Goal: Task Accomplishment & Management: Use online tool/utility

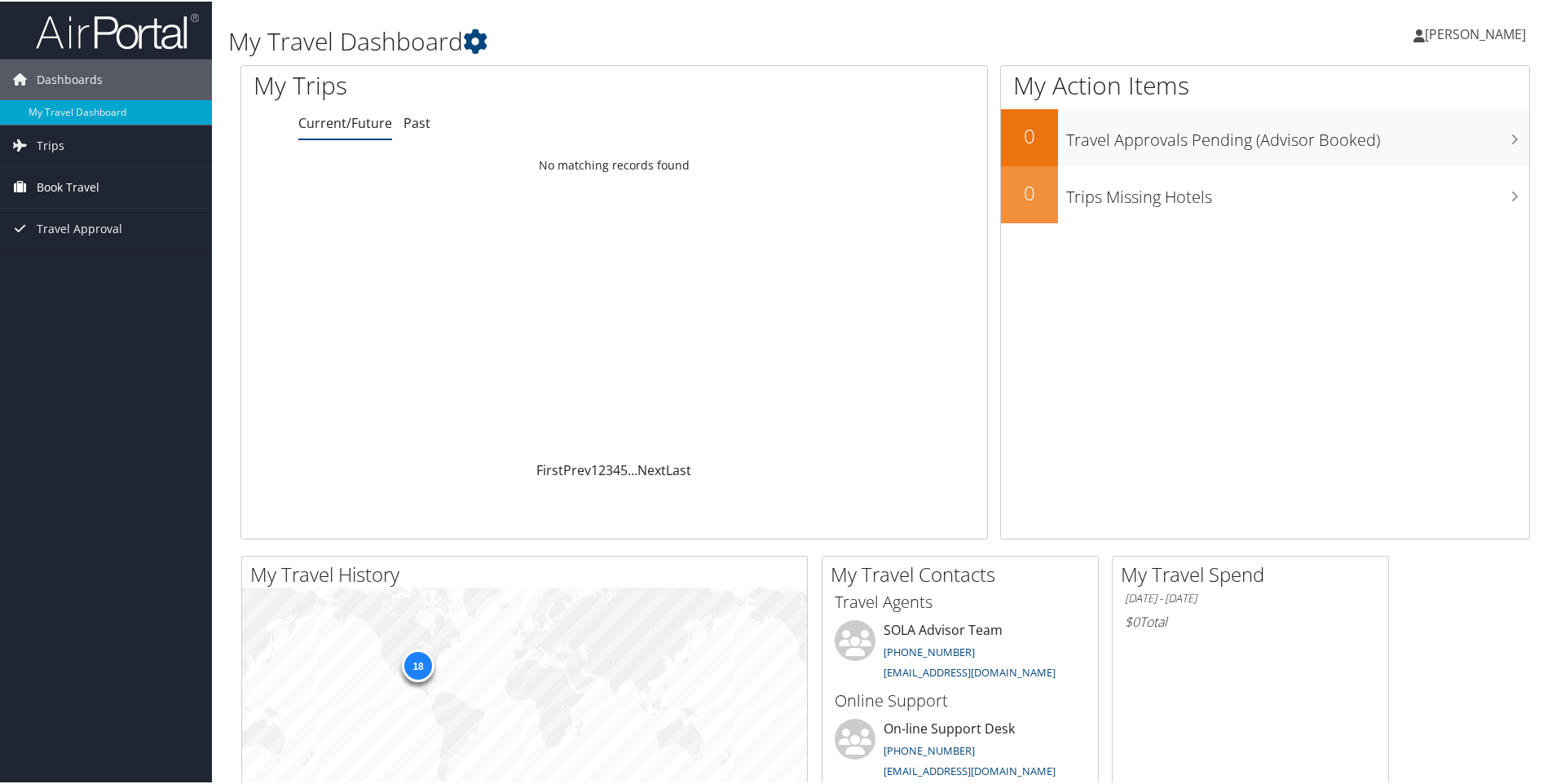
click at [69, 189] on span "Book Travel" at bounding box center [68, 186] width 63 height 41
click at [73, 239] on link "Book/Manage Online Trips" at bounding box center [106, 242] width 212 height 24
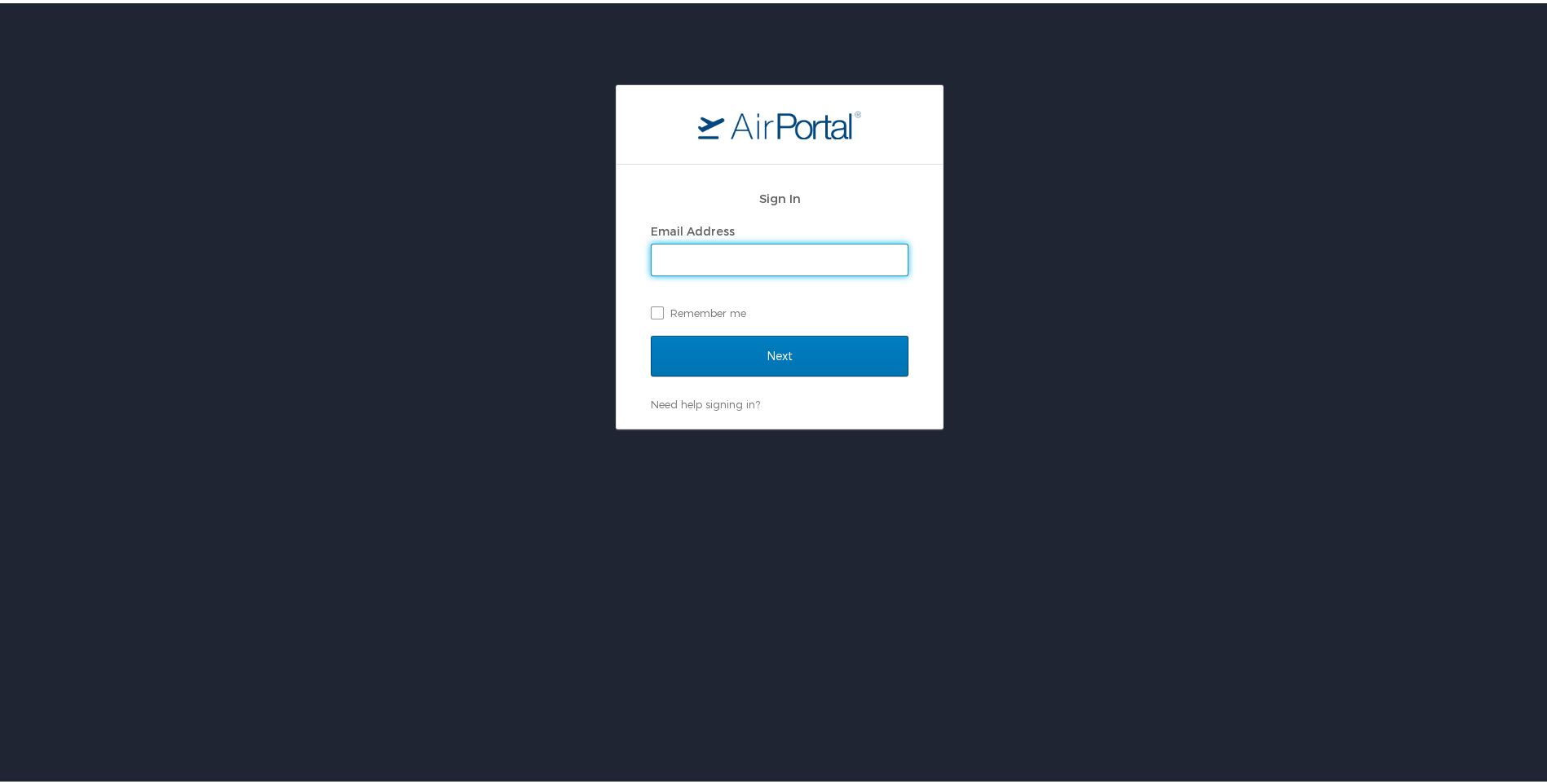
click at [738, 265] on input "Email Address" at bounding box center [779, 257] width 256 height 31
type input "myrajiromero@ladelta.edu"
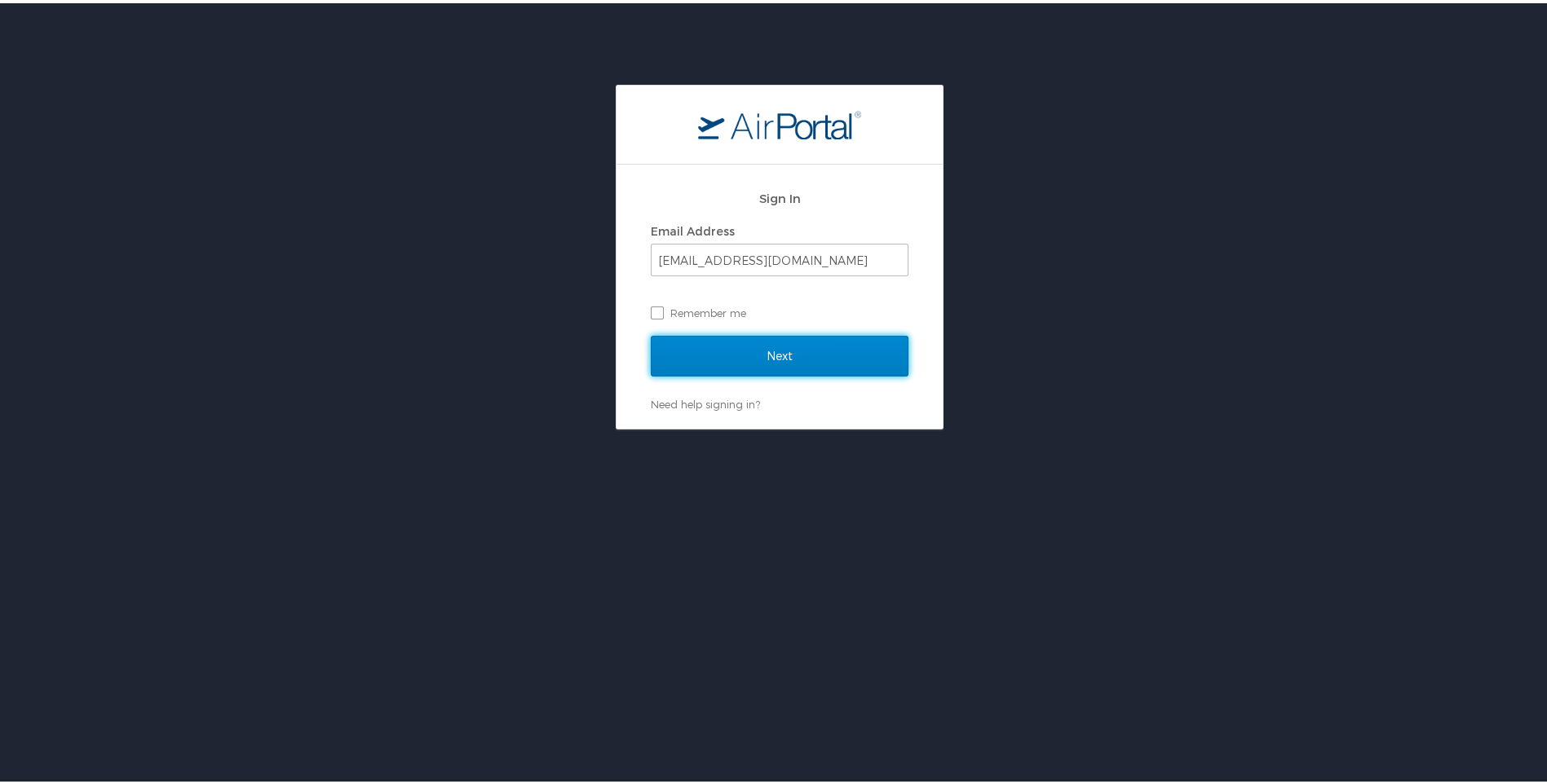
click at [755, 367] on input "Next" at bounding box center [779, 353] width 258 height 41
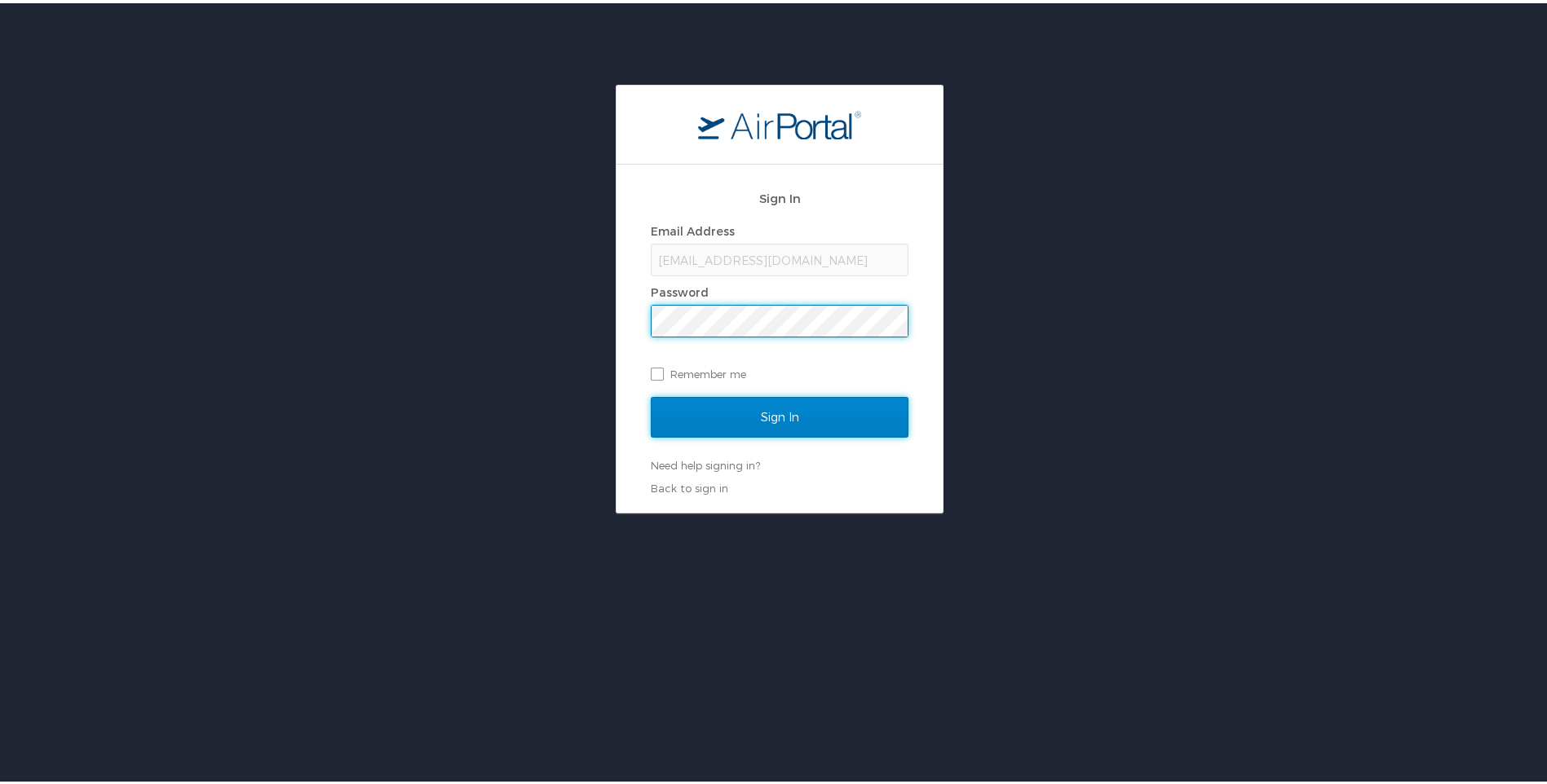
click at [790, 406] on input "Sign In" at bounding box center [779, 414] width 258 height 41
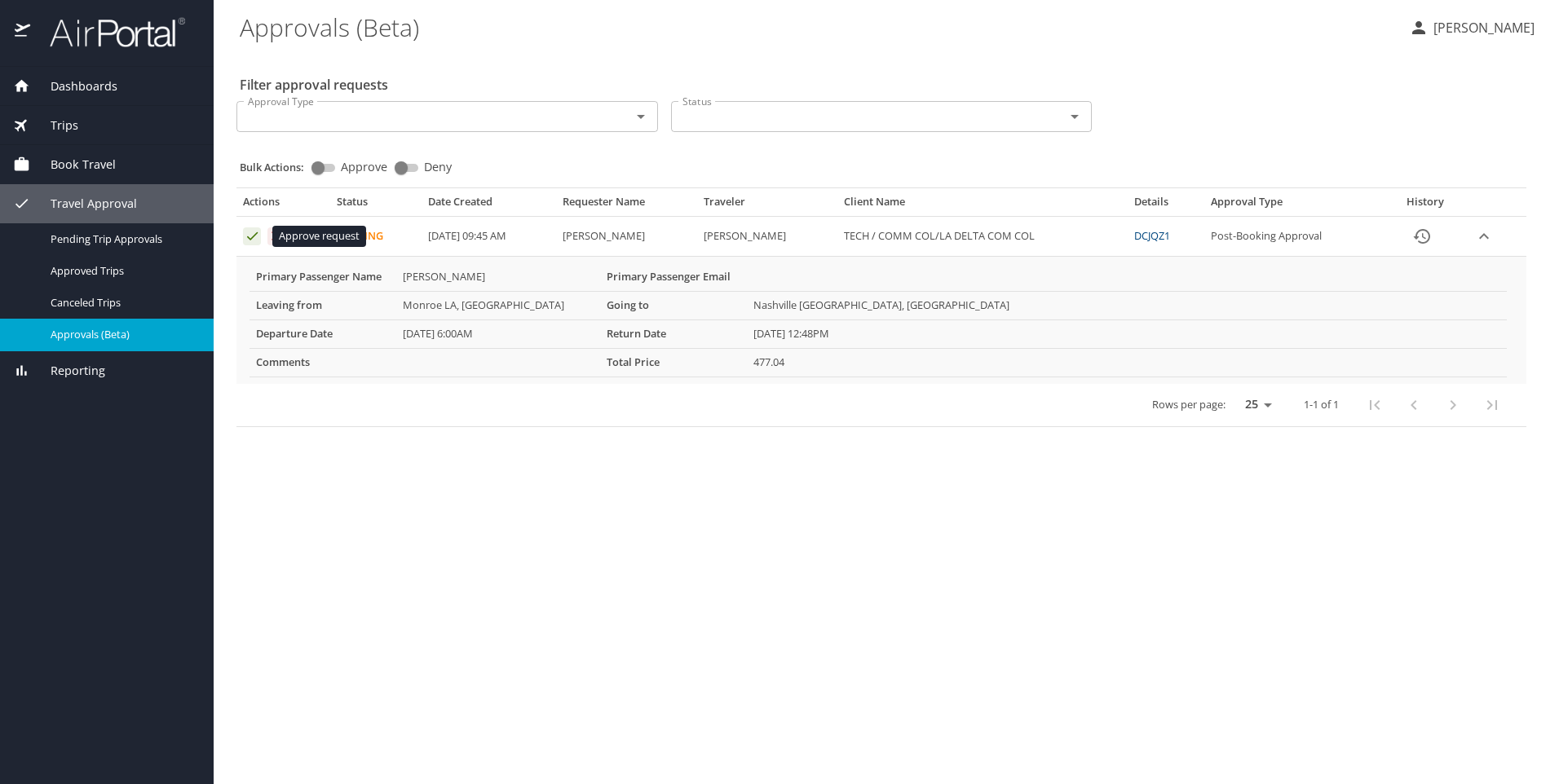
click at [252, 241] on icon "Approval table" at bounding box center [253, 236] width 15 height 15
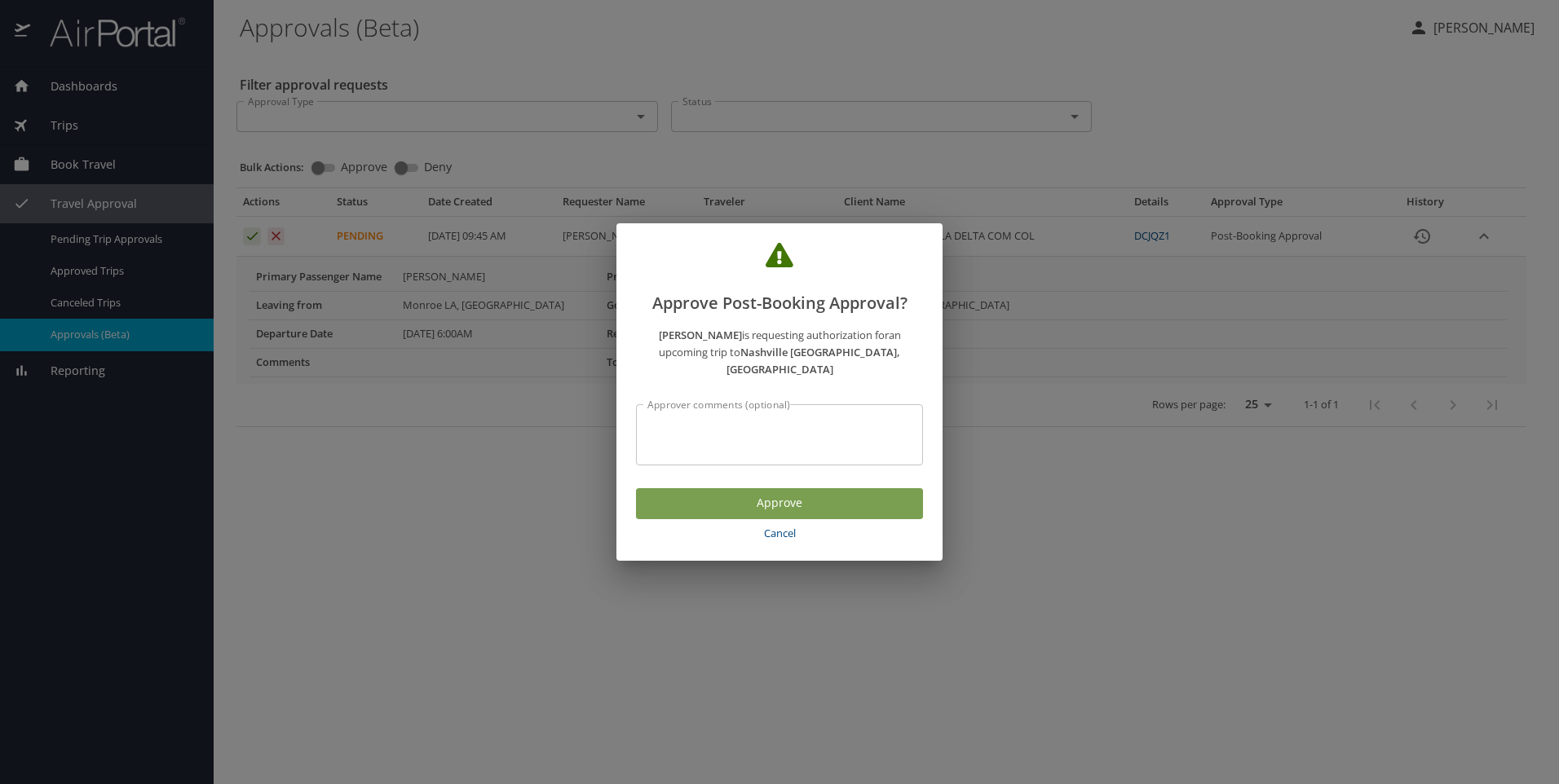
click at [787, 493] on span "Approve" at bounding box center [779, 504] width 261 height 20
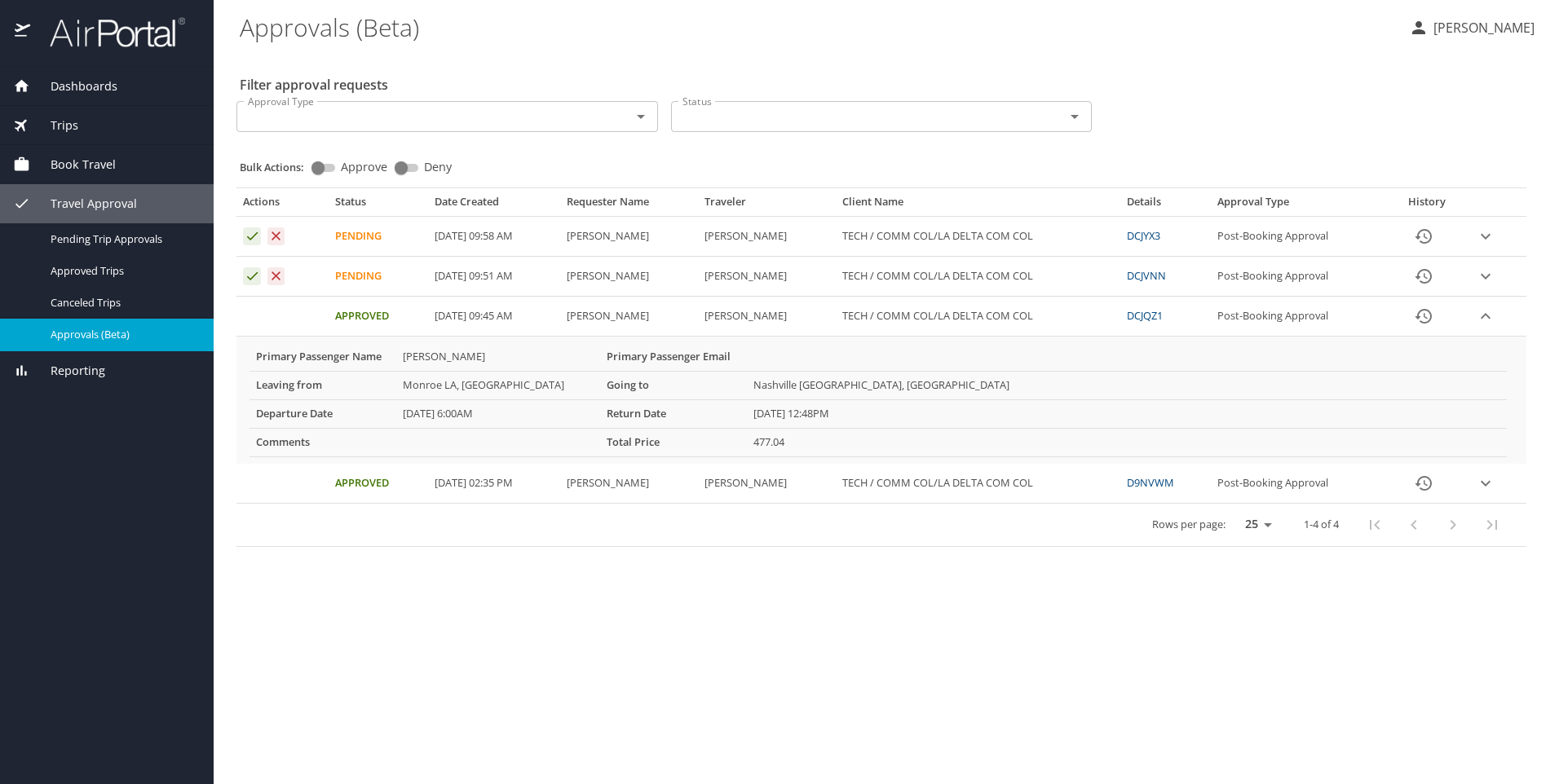
click at [1483, 277] on icon "expand row" at bounding box center [1485, 276] width 19 height 19
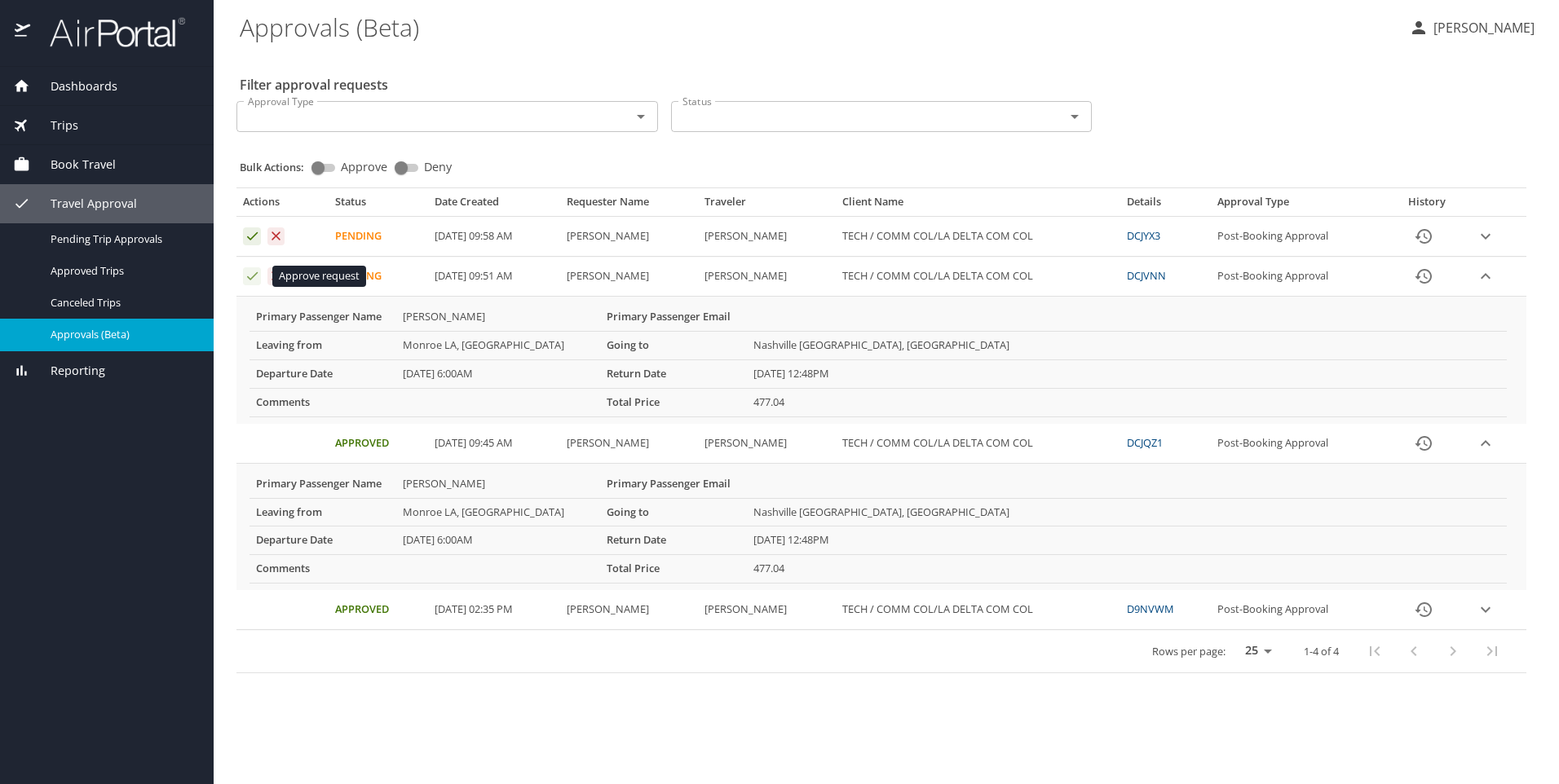
click at [247, 274] on icon "Approval table" at bounding box center [253, 275] width 15 height 15
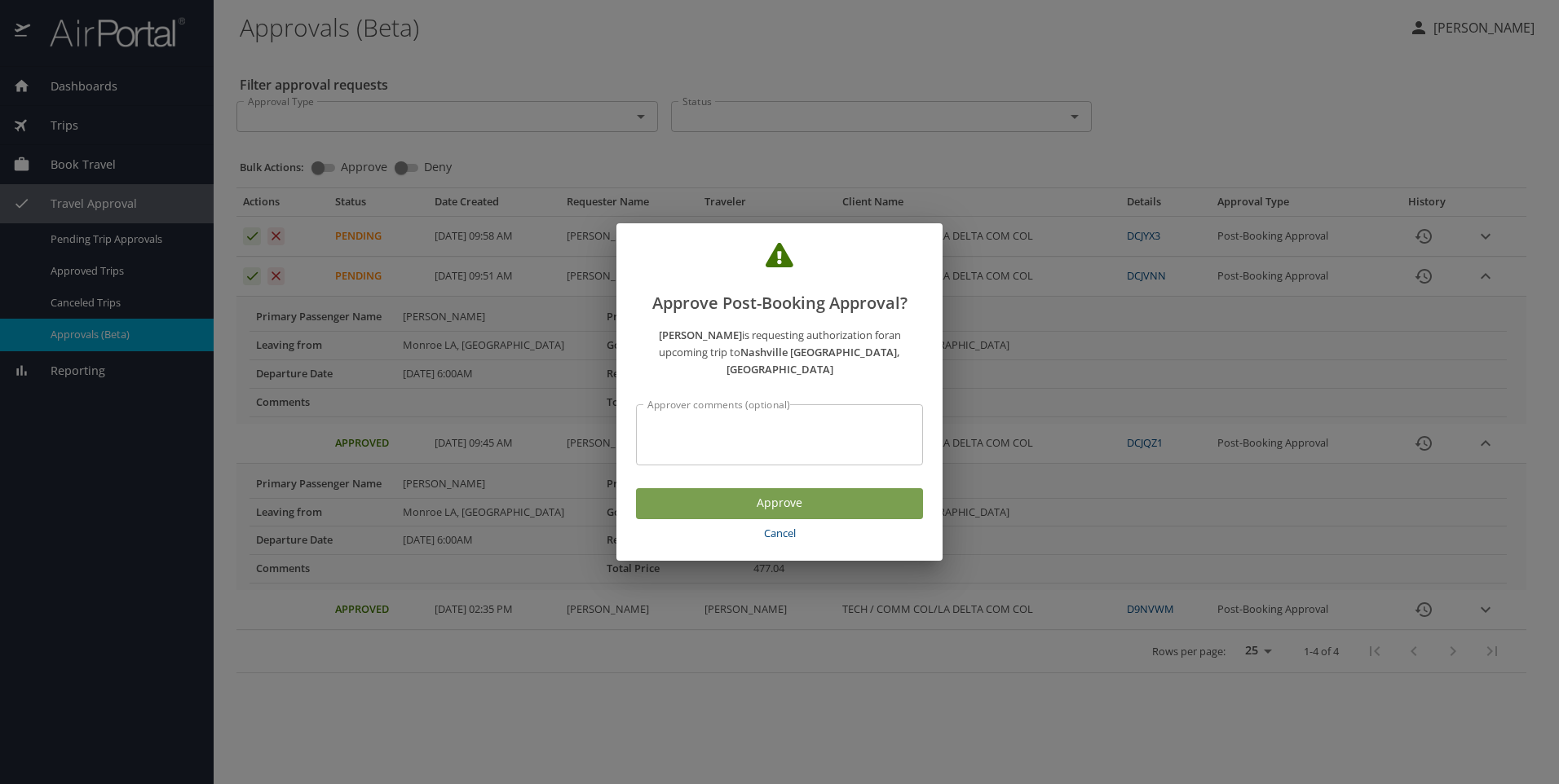
click at [771, 493] on span "Approve" at bounding box center [779, 504] width 261 height 20
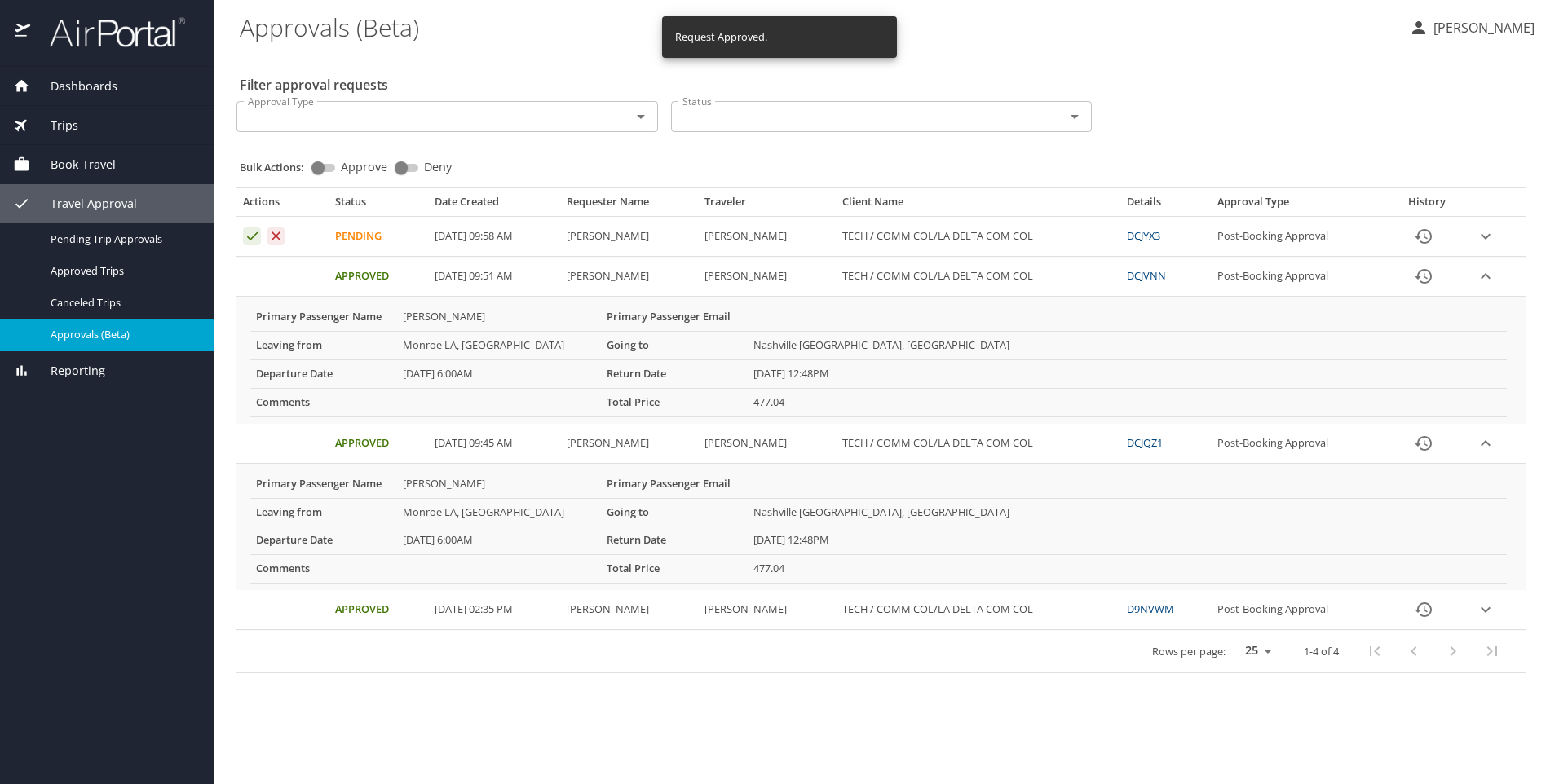
click at [1496, 239] on icon "expand row" at bounding box center [1485, 236] width 19 height 19
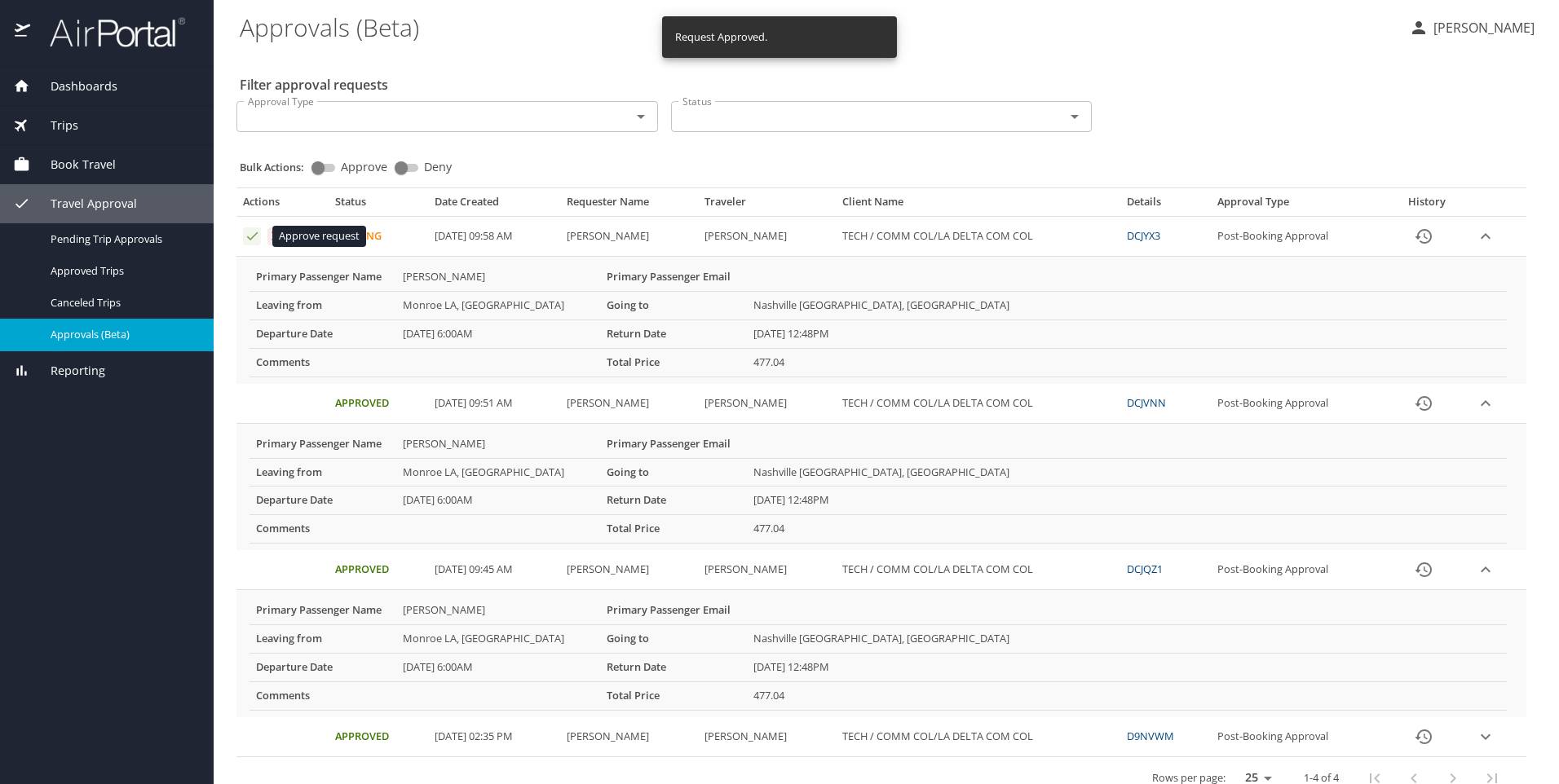
click at [251, 234] on icon "Approval table" at bounding box center [253, 236] width 15 height 15
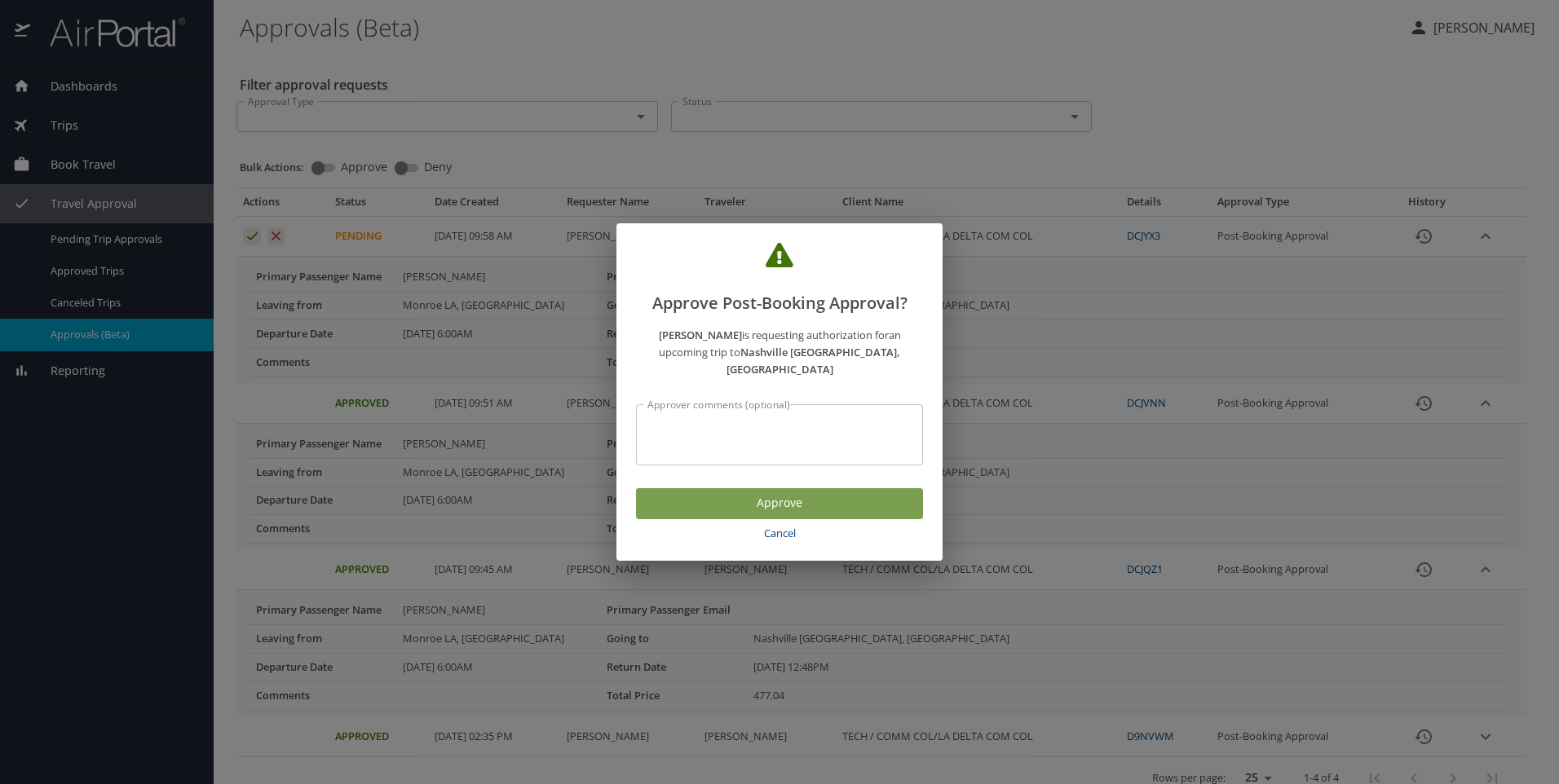
click at [754, 493] on span "Approve" at bounding box center [779, 504] width 261 height 20
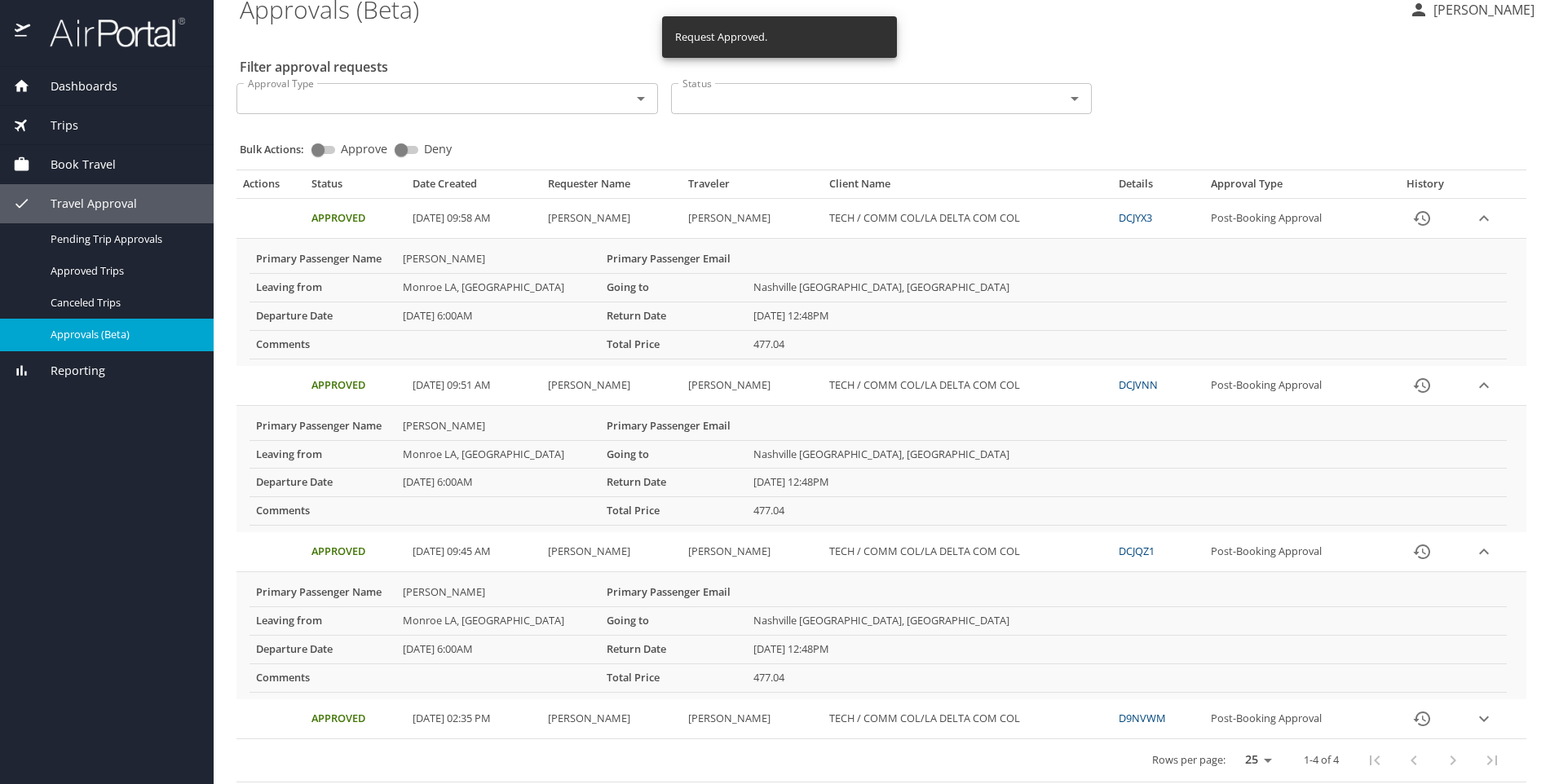
scroll to position [23, 0]
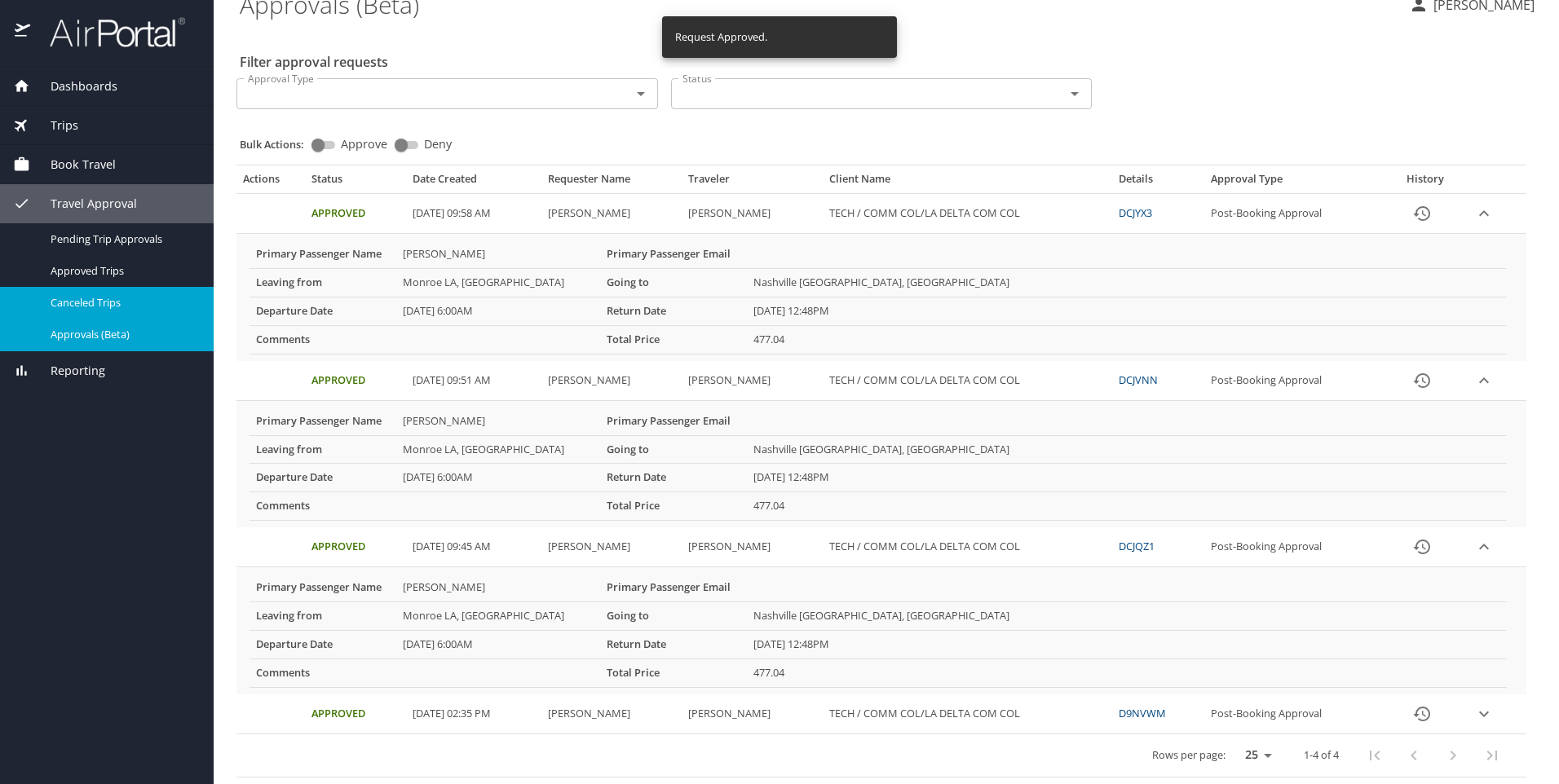
click at [125, 297] on span "Canceled Trips" at bounding box center [123, 302] width 144 height 15
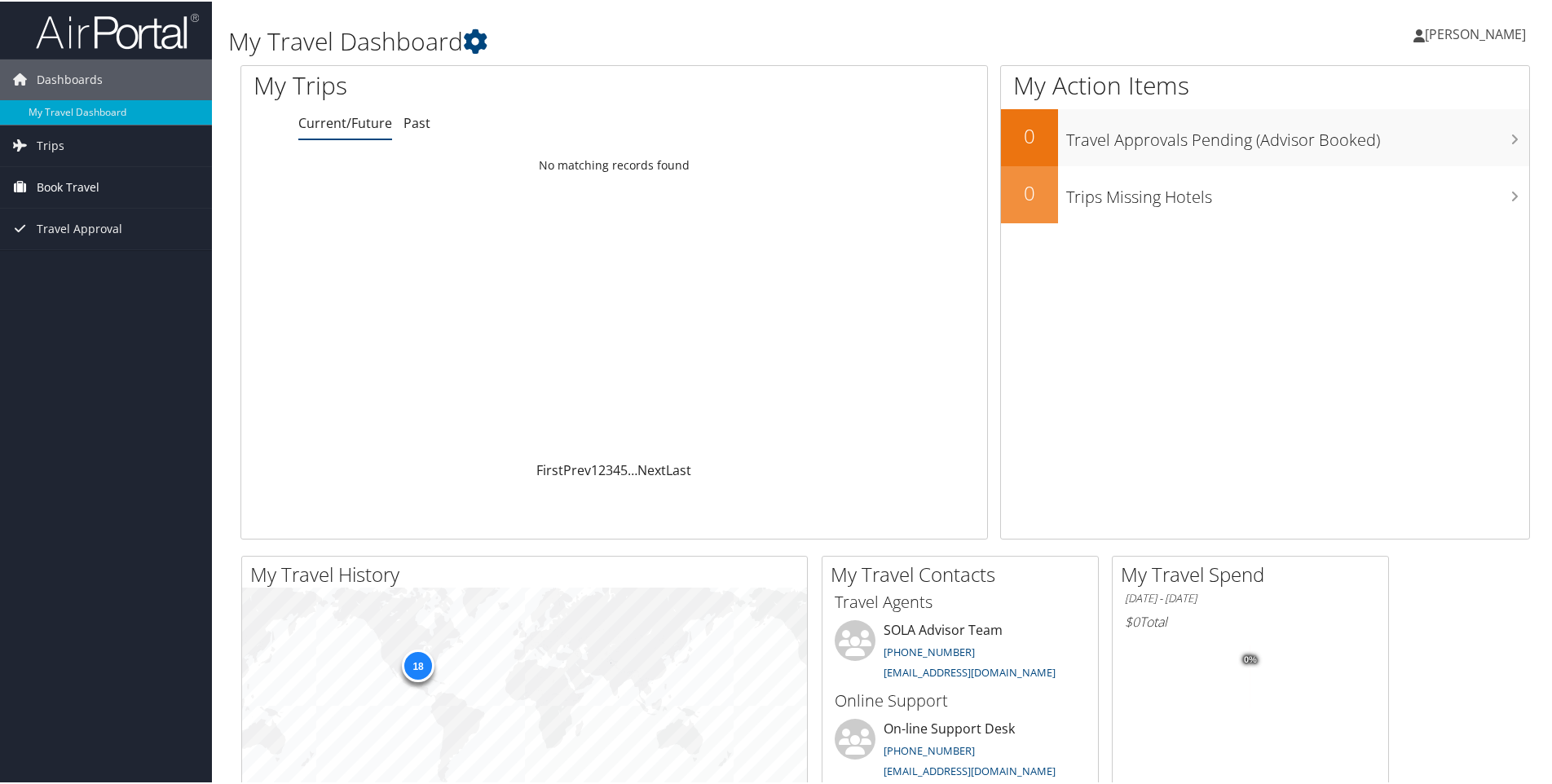
click at [90, 186] on span "Book Travel" at bounding box center [68, 186] width 63 height 41
click at [70, 272] on span "Travel Approval" at bounding box center [79, 276] width 85 height 41
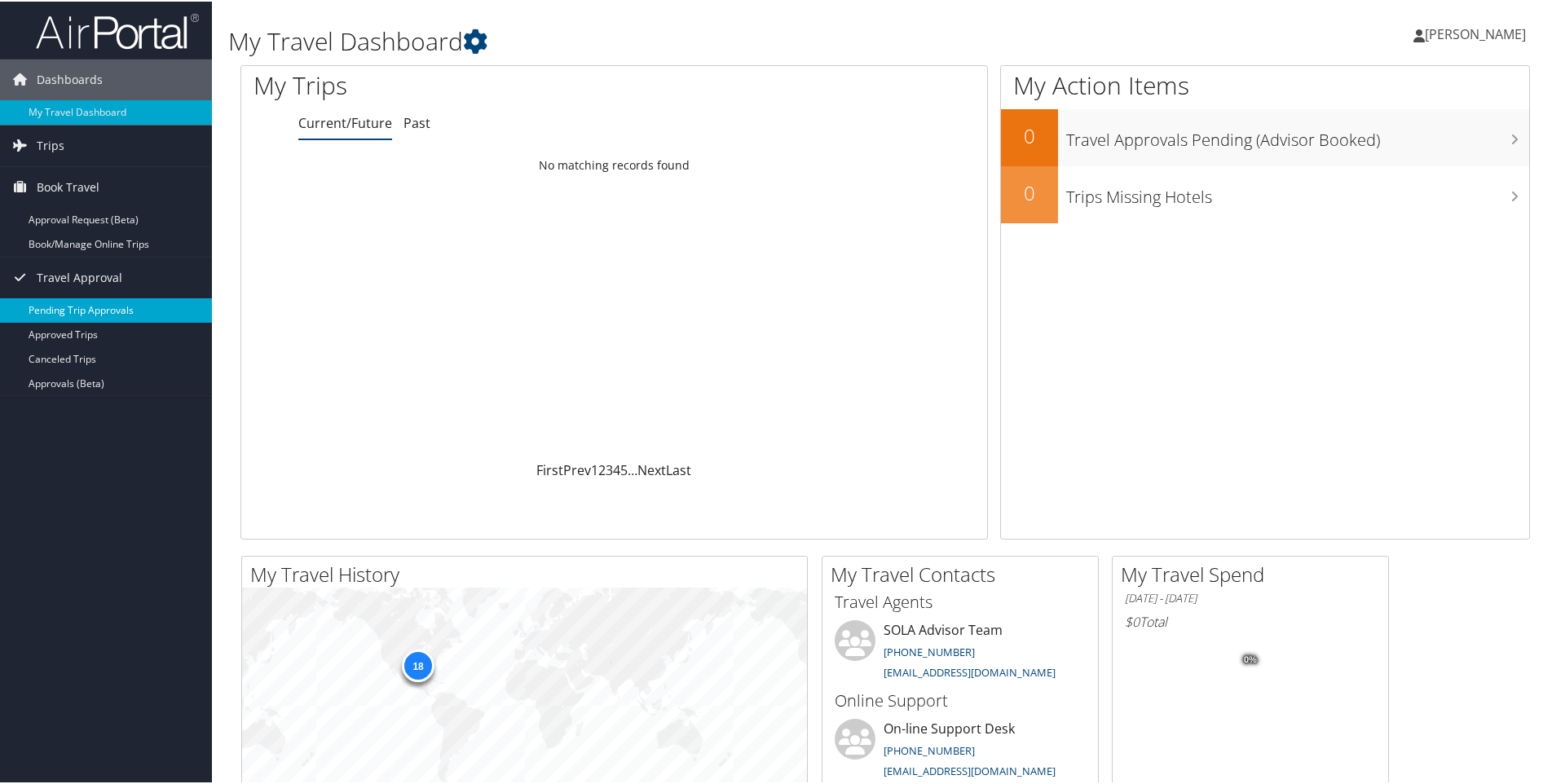
click at [73, 303] on link "Pending Trip Approvals" at bounding box center [106, 308] width 212 height 24
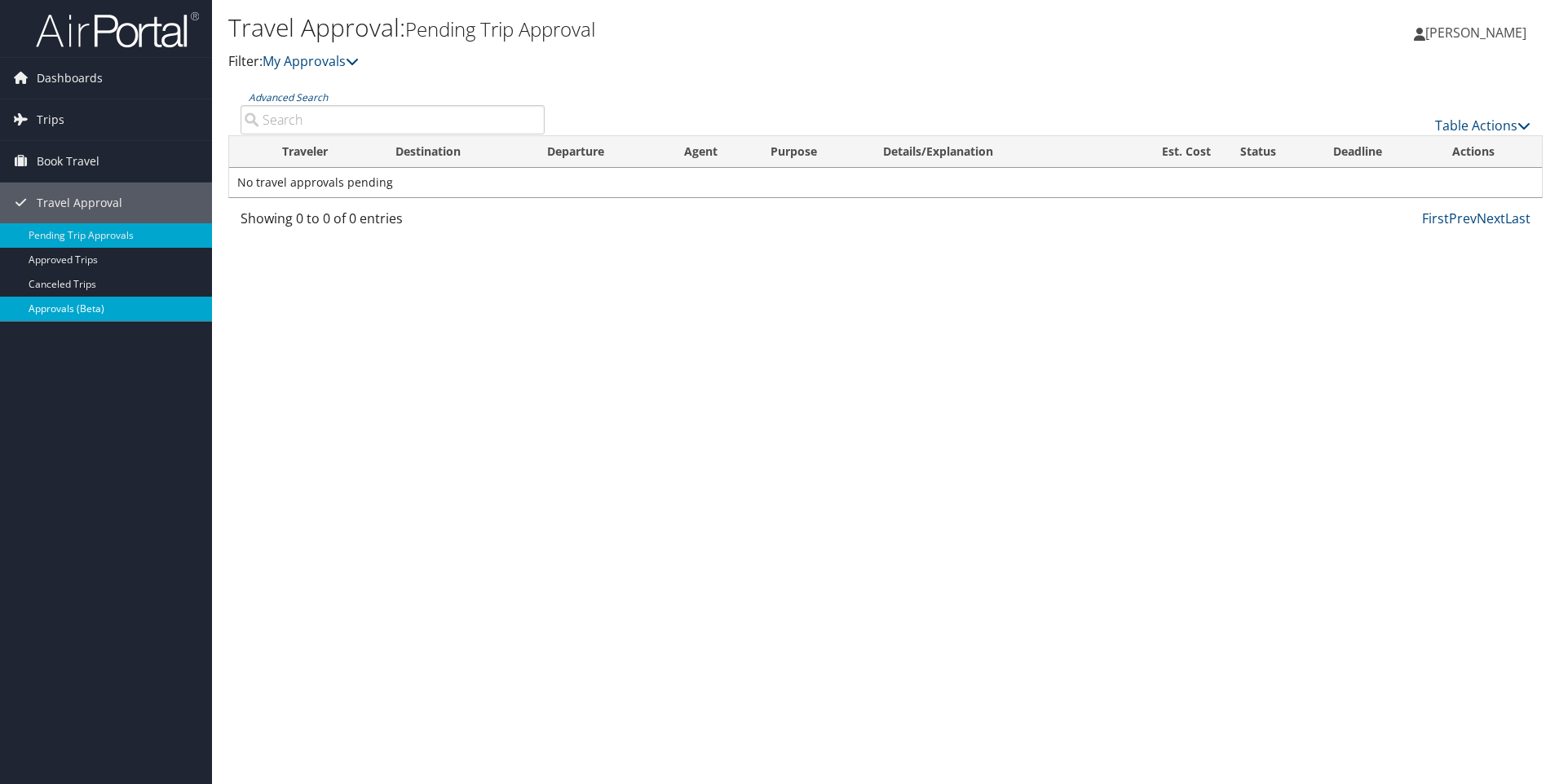
click at [101, 308] on link "Approvals (Beta)" at bounding box center [106, 308] width 212 height 24
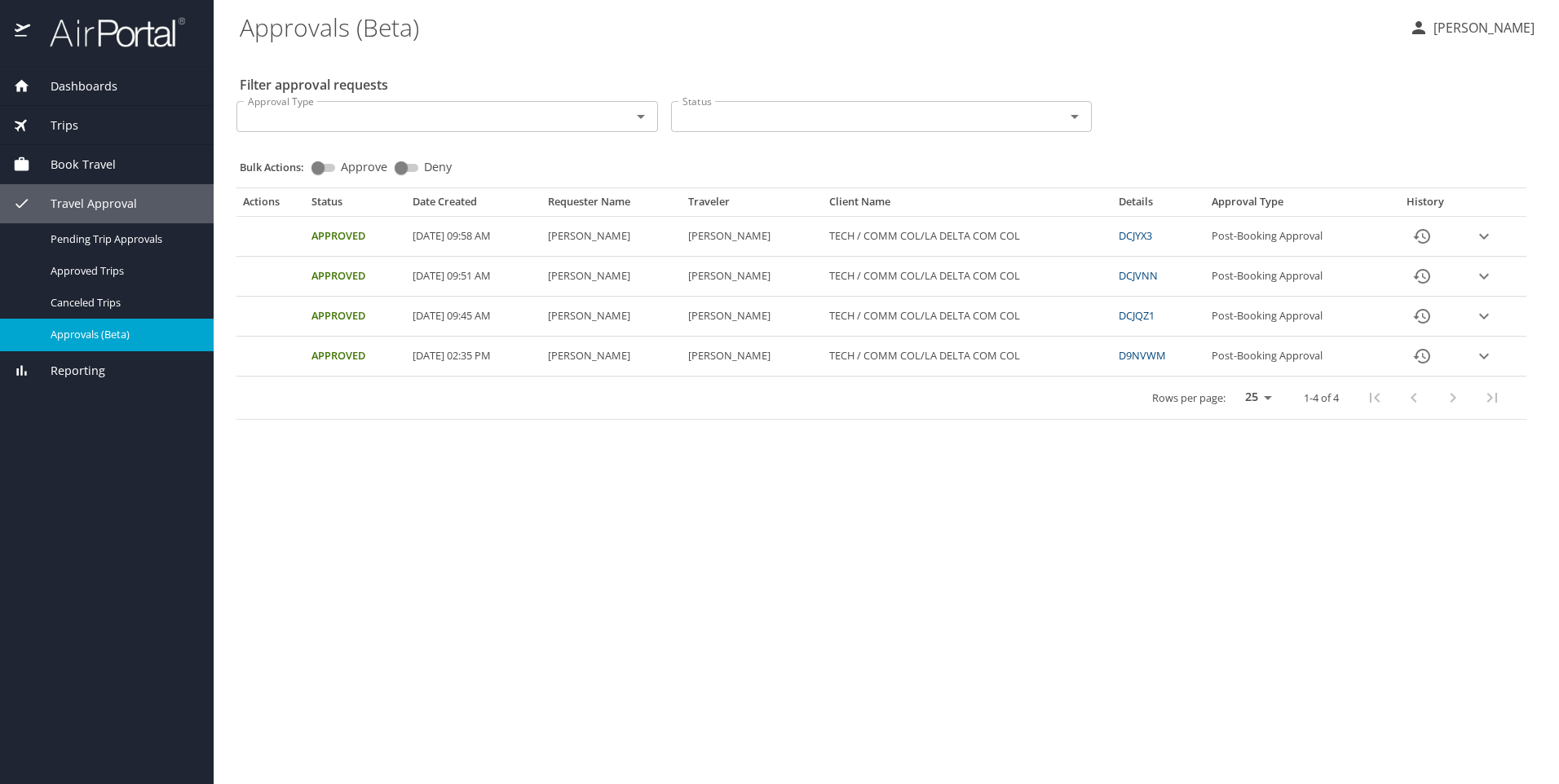
click at [103, 161] on span "Book Travel" at bounding box center [73, 164] width 85 height 18
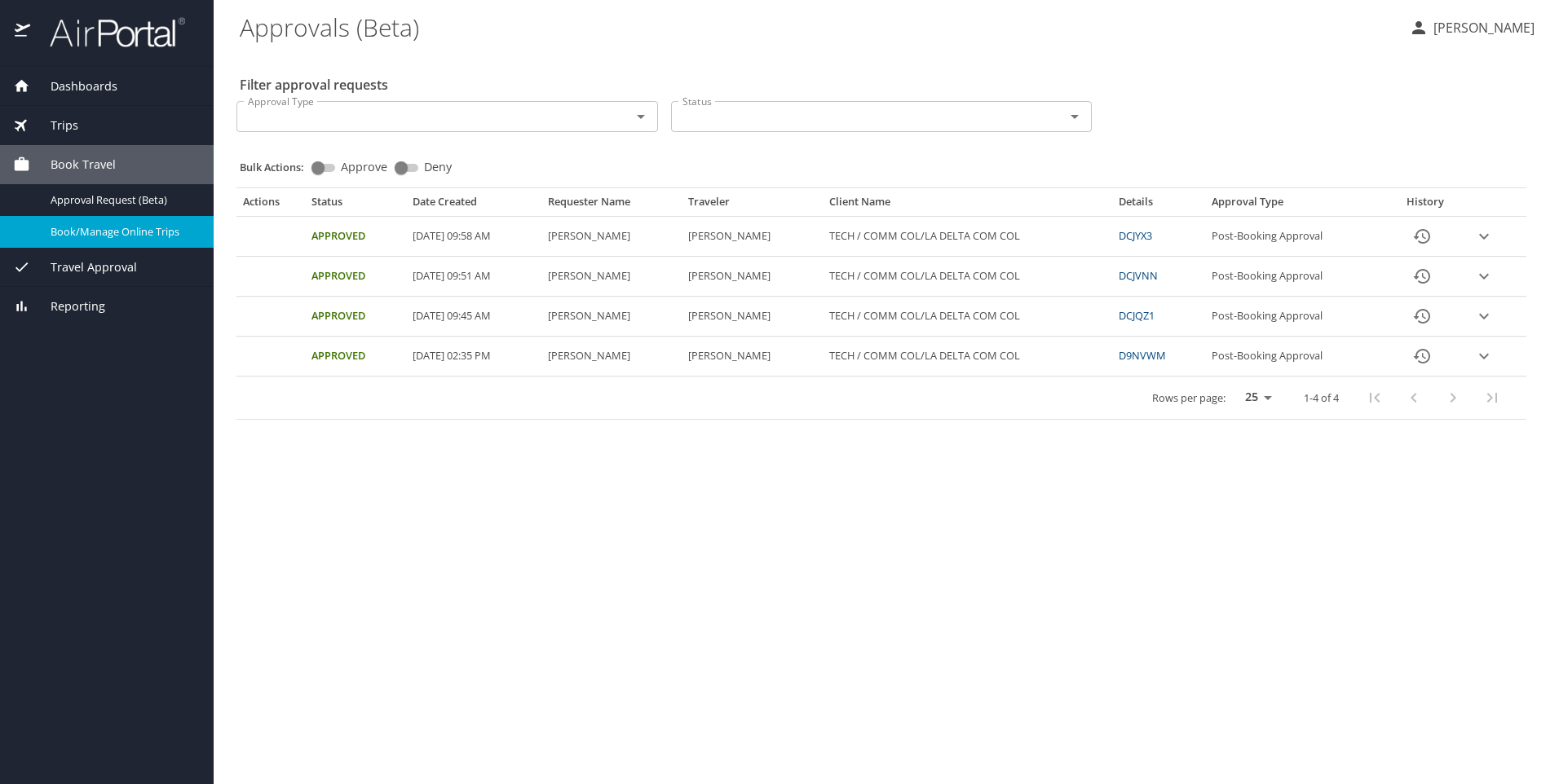
click at [112, 224] on span "Book/Manage Online Trips" at bounding box center [123, 231] width 144 height 15
